Goal: Task Accomplishment & Management: Complete application form

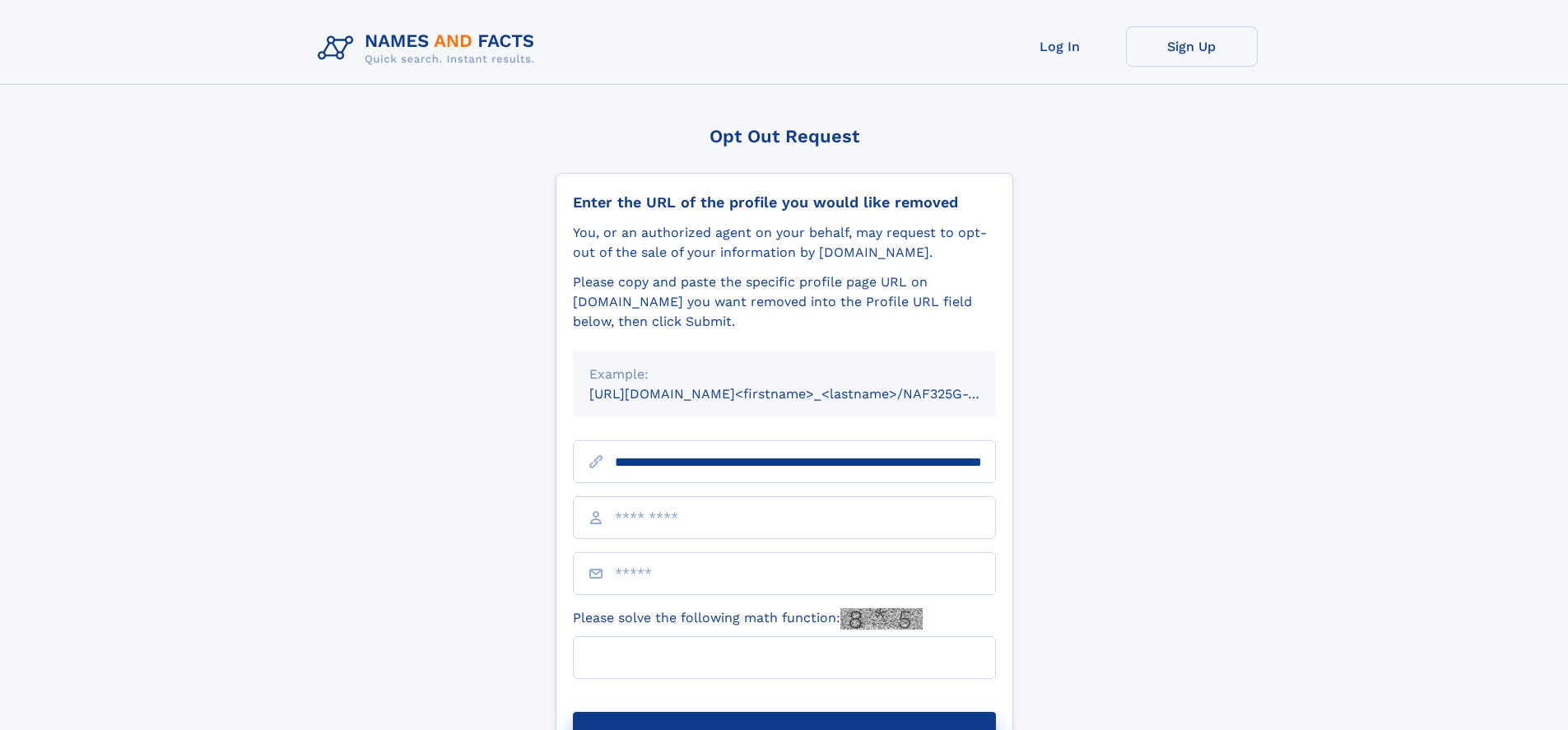
scroll to position [0, 186]
type input "**********"
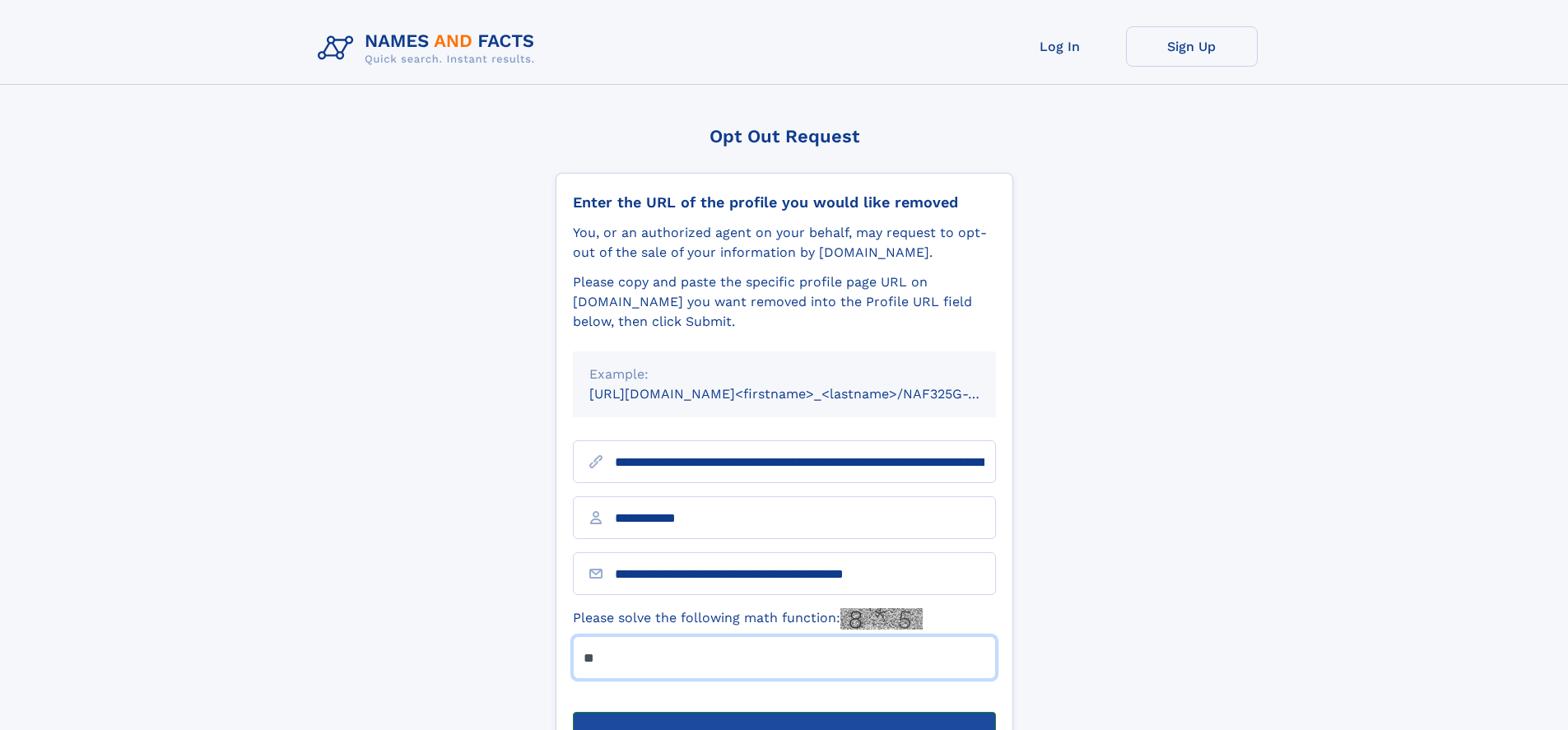
type input "**"
click at [783, 711] on button "Submit Opt Out Request" at bounding box center [784, 738] width 423 height 52
